Goal: Information Seeking & Learning: Learn about a topic

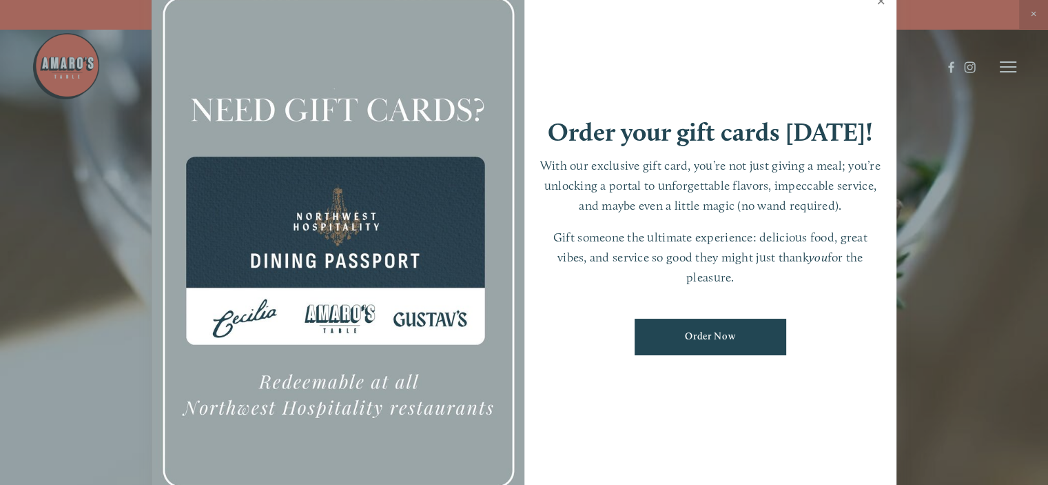
click at [883, 5] on link "Close" at bounding box center [881, 2] width 27 height 39
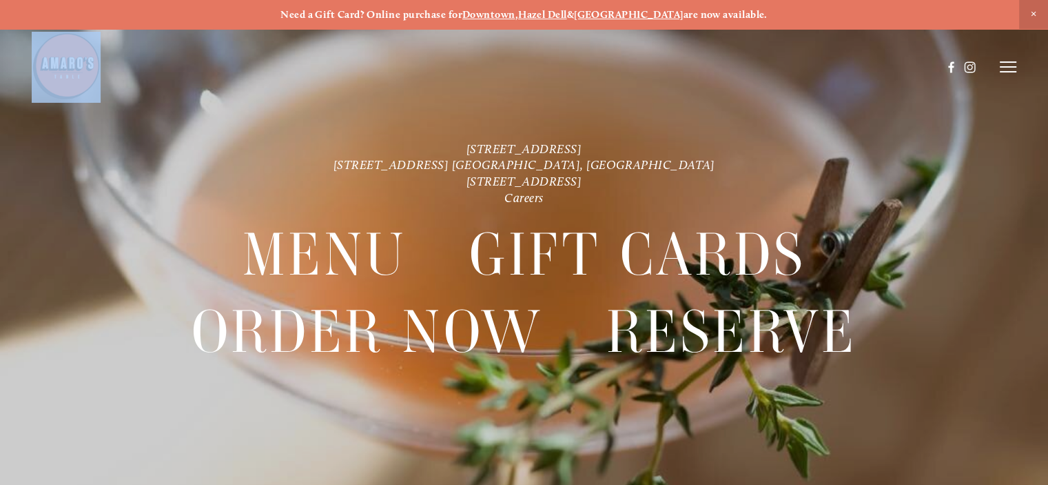
drag, startPoint x: 1009, startPoint y: 68, endPoint x: 604, endPoint y: 117, distance: 408.2
click at [604, 117] on header "Menu Order Now Visit Gallery 0" at bounding box center [525, 67] width 986 height 134
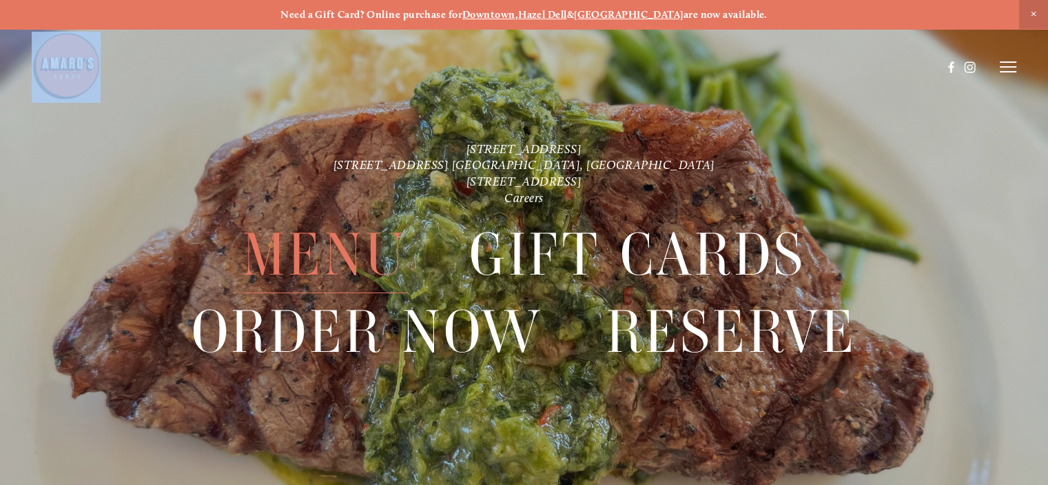
click at [343, 244] on span "Menu" at bounding box center [325, 254] width 164 height 77
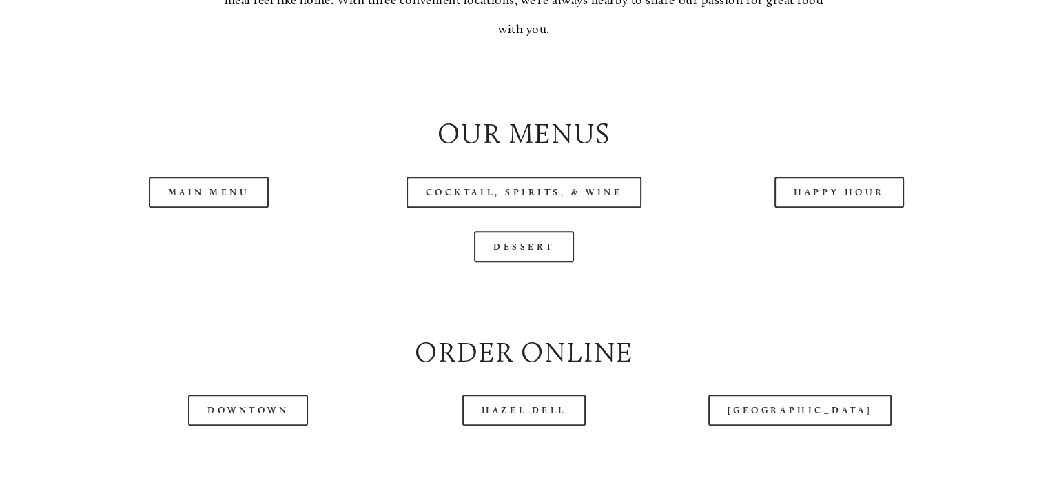
scroll to position [1365, 0]
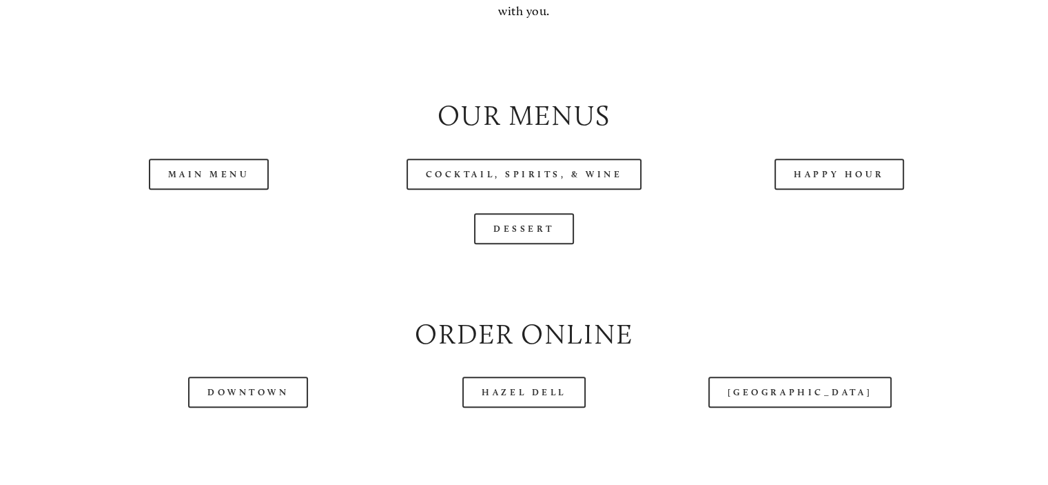
click at [235, 190] on link "Main Menu" at bounding box center [209, 174] width 121 height 31
